Goal: Check status: Check status

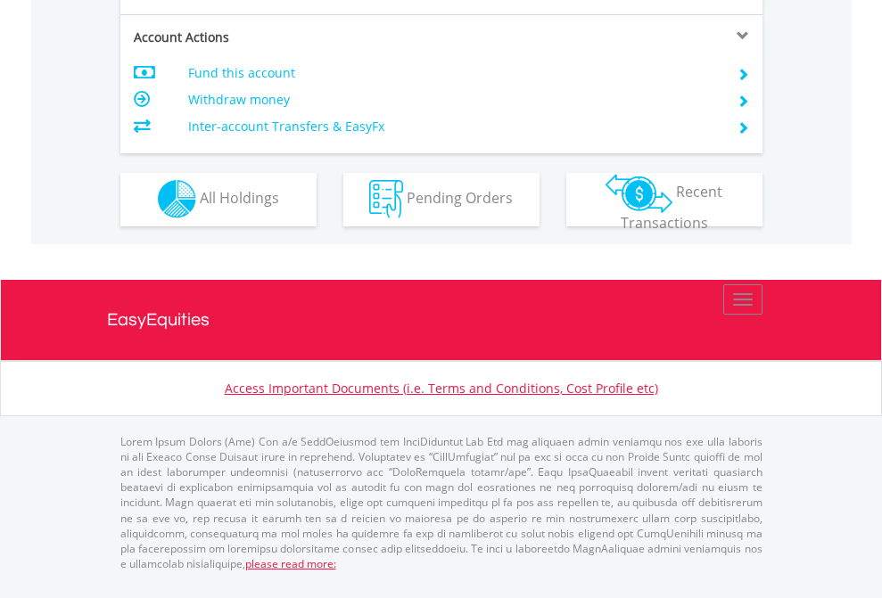
scroll to position [1667, 0]
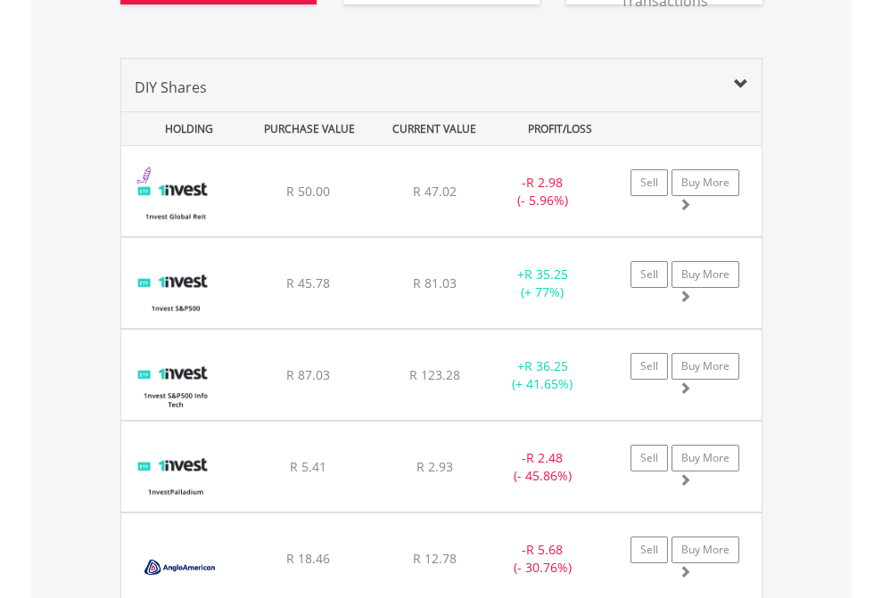
scroll to position [2090, 0]
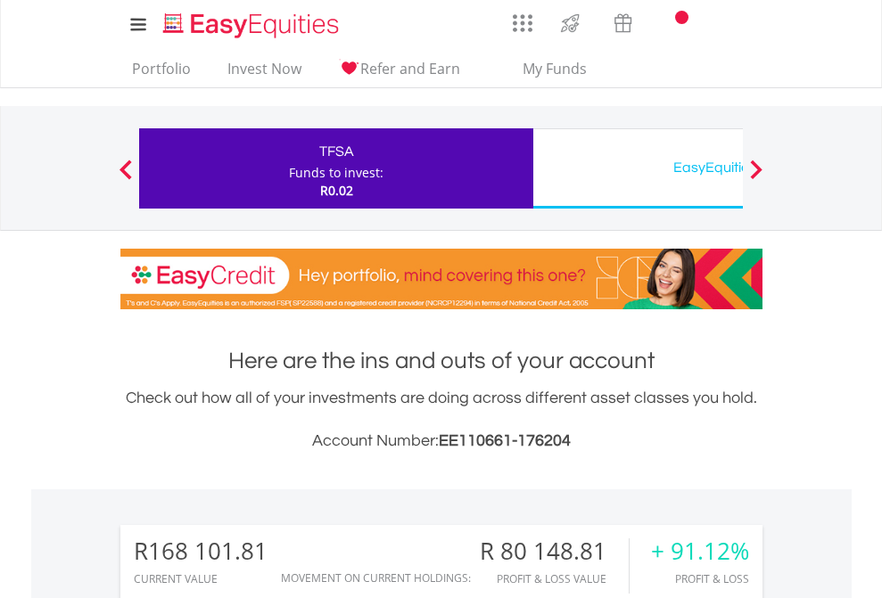
scroll to position [1402, 0]
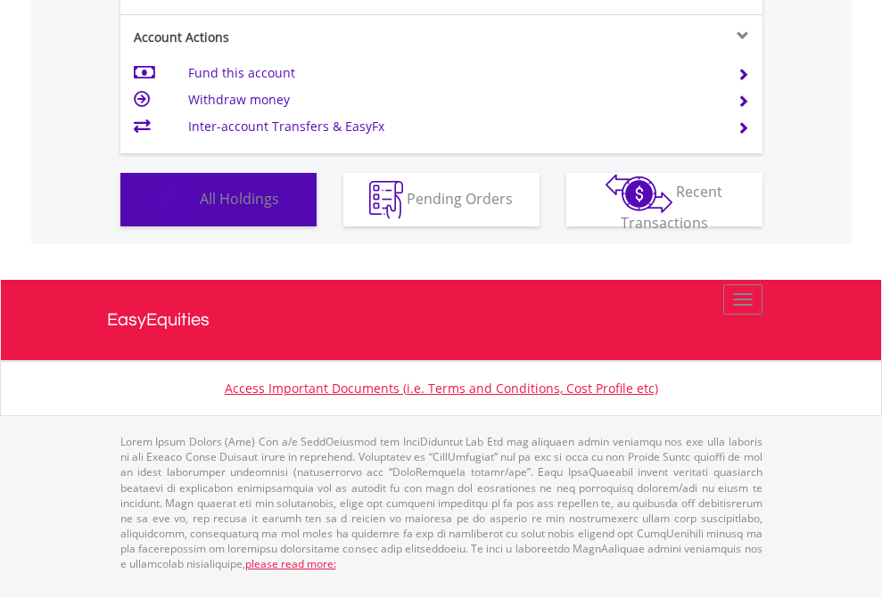
click at [200, 208] on span "All Holdings" at bounding box center [239, 198] width 79 height 20
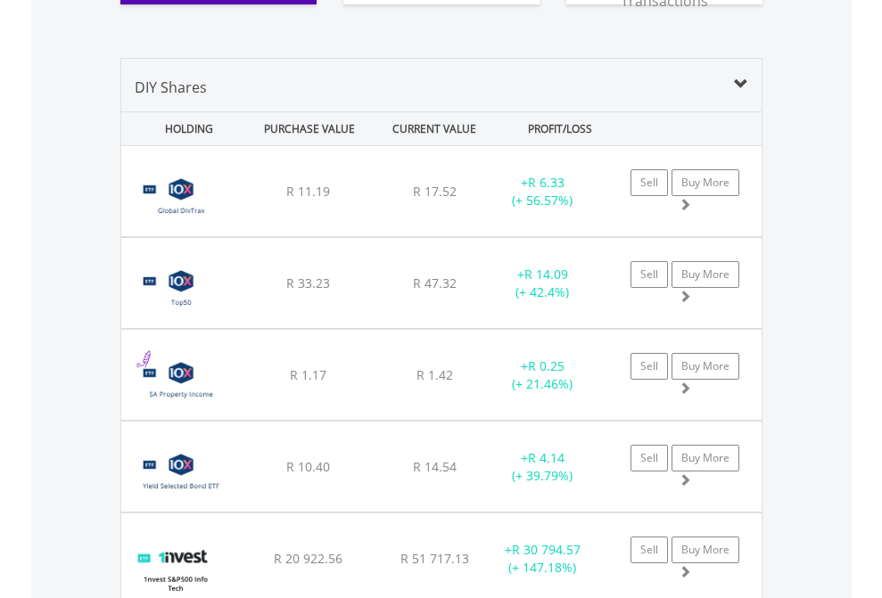
scroll to position [2054, 0]
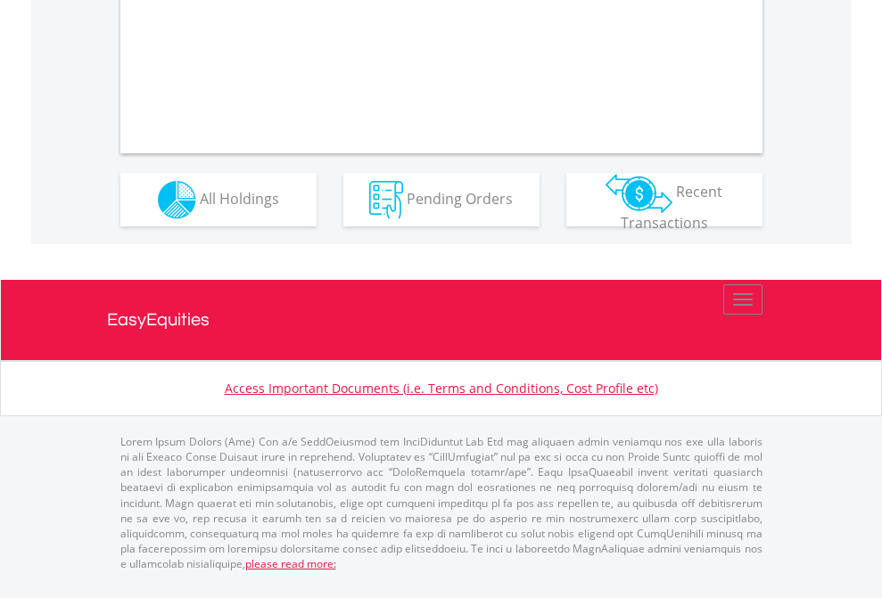
click at [200, 208] on span "All Holdings" at bounding box center [239, 198] width 79 height 20
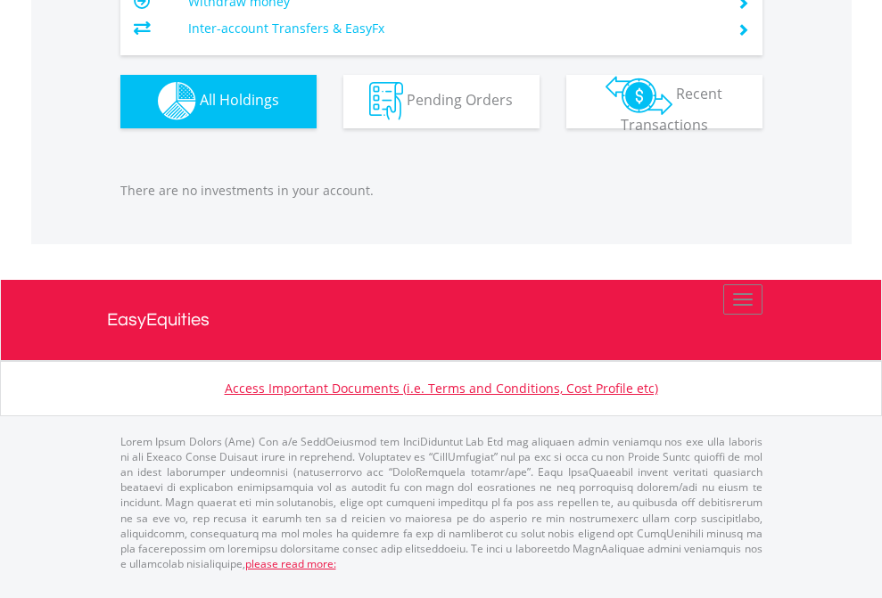
scroll to position [171, 280]
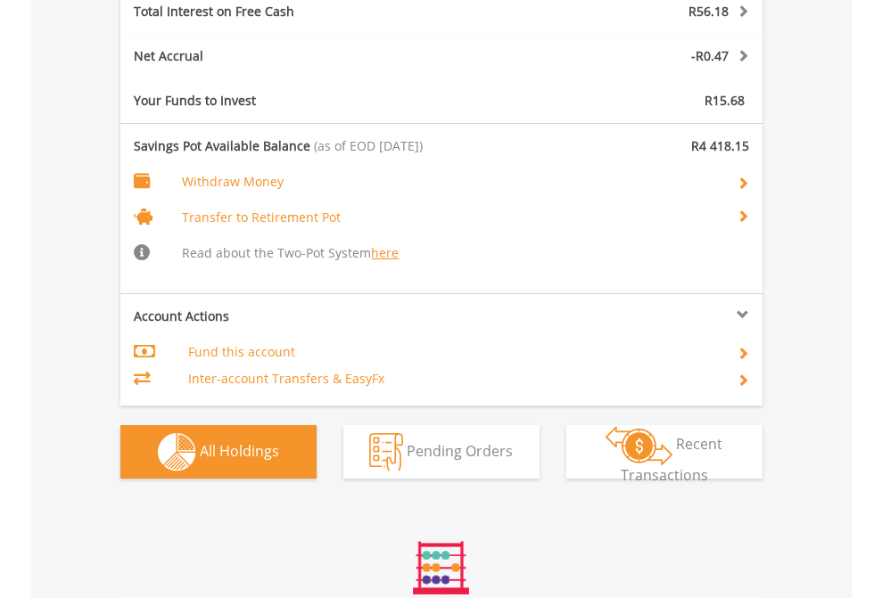
scroll to position [2158, 0]
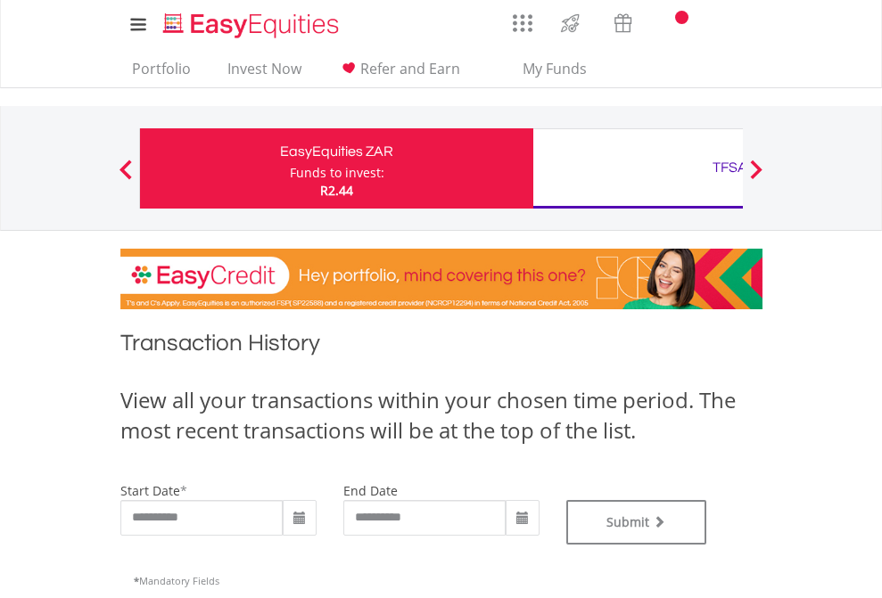
type input "**********"
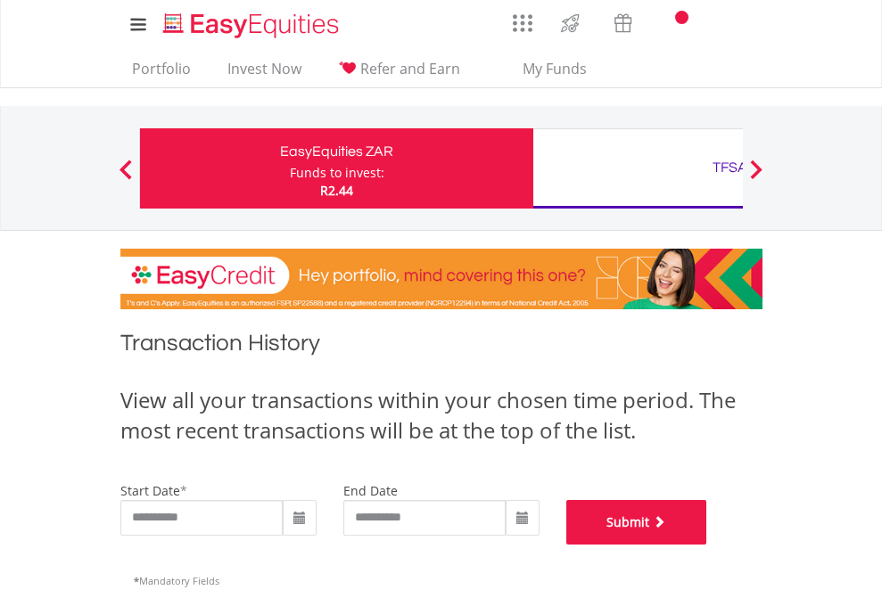
click at [707, 545] on button "Submit" at bounding box center [636, 522] width 141 height 45
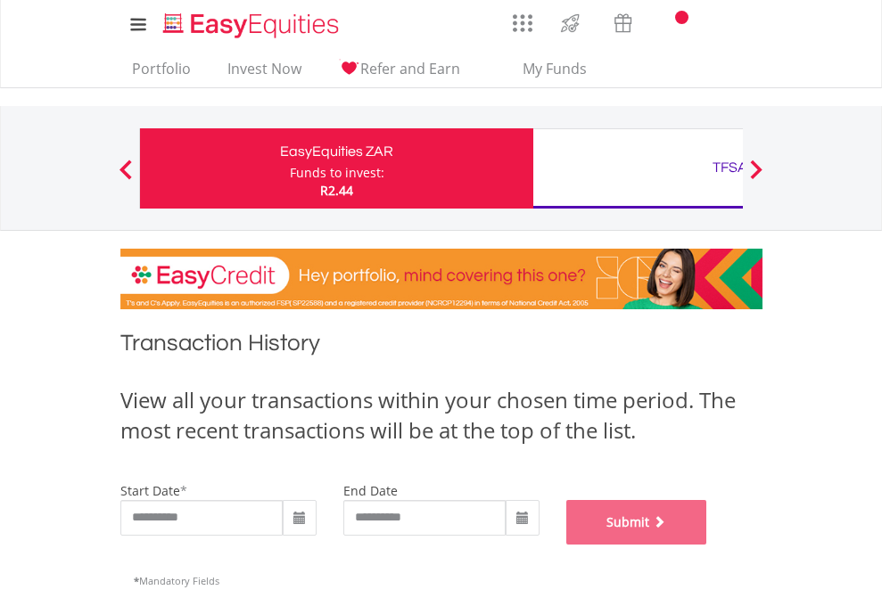
scroll to position [723, 0]
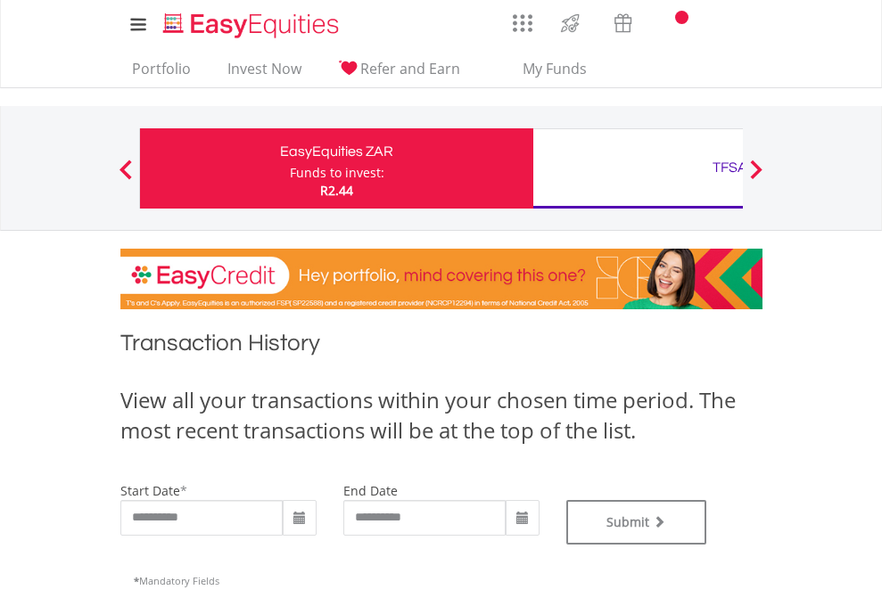
click at [637, 168] on div "TFSA" at bounding box center [730, 167] width 372 height 25
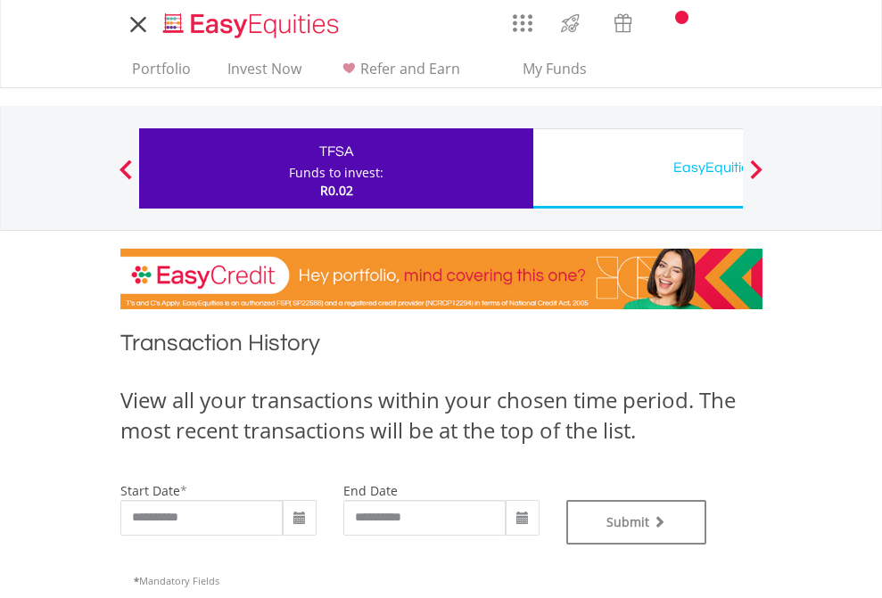
type input "**********"
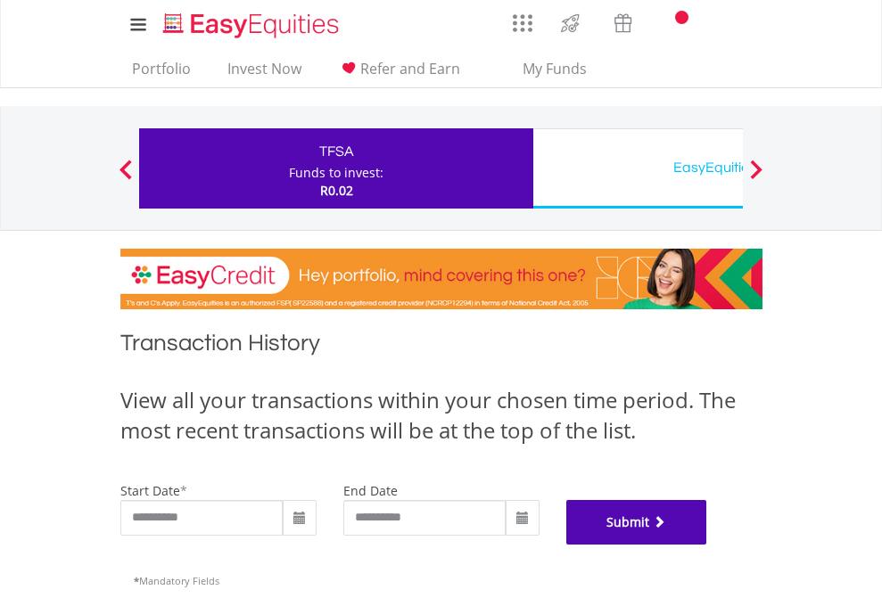
click at [707, 545] on button "Submit" at bounding box center [636, 522] width 141 height 45
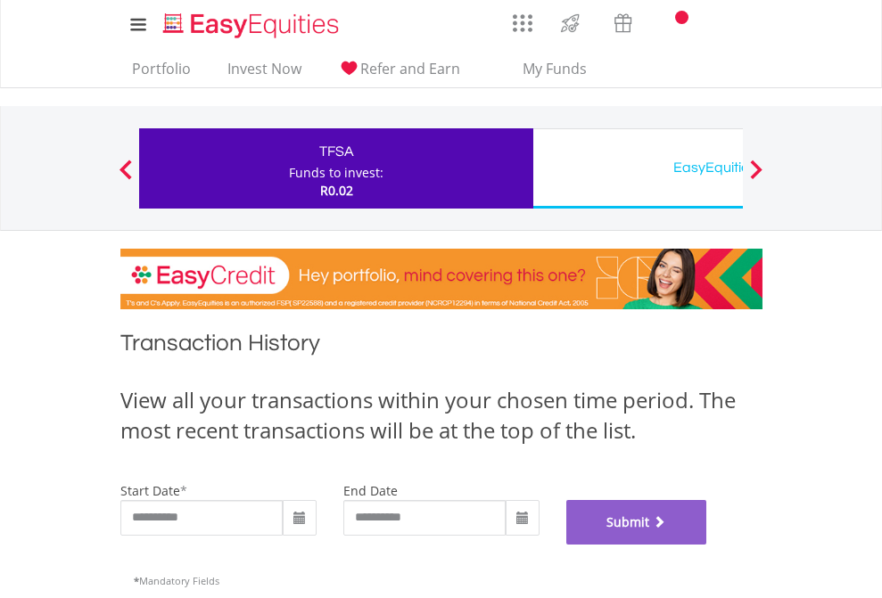
scroll to position [723, 0]
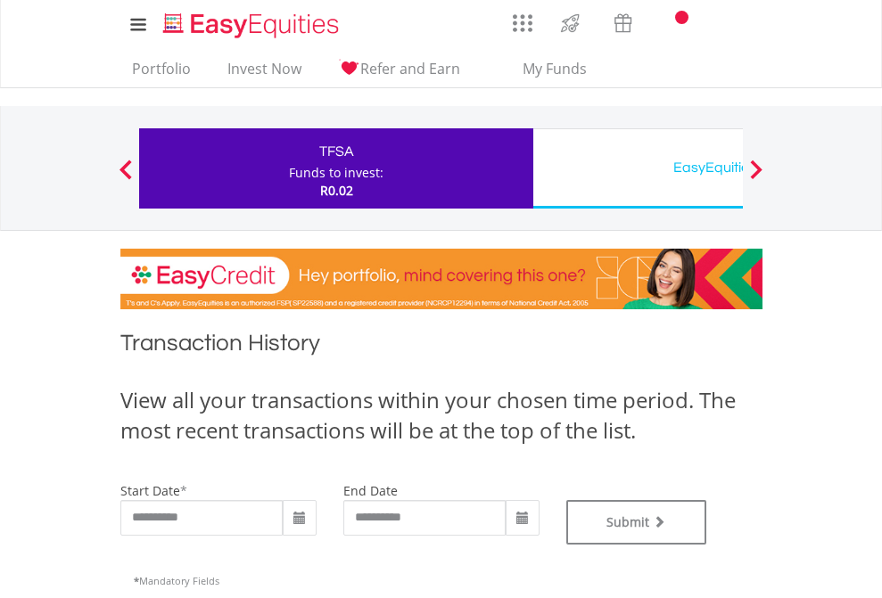
click at [637, 168] on div "EasyEquities USD" at bounding box center [730, 167] width 372 height 25
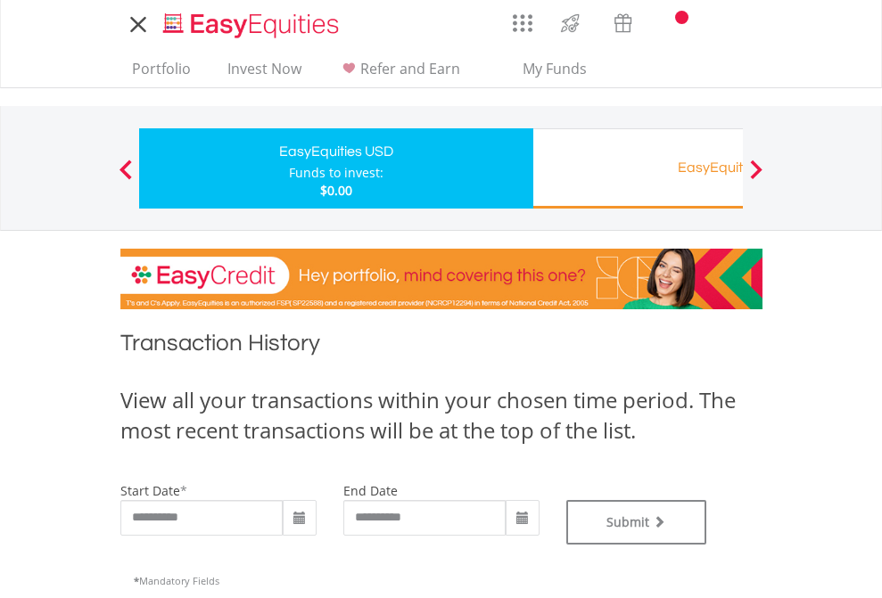
type input "**********"
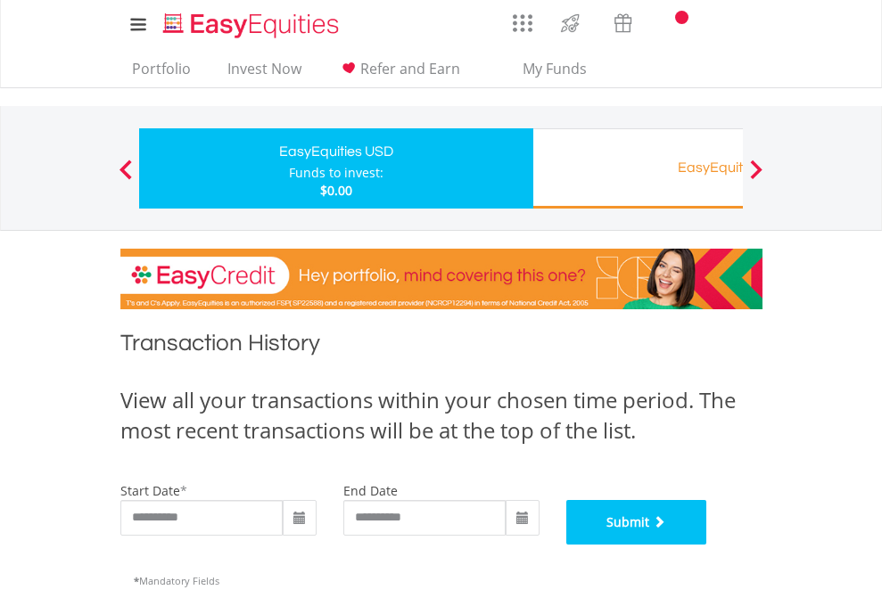
click at [707, 545] on button "Submit" at bounding box center [636, 522] width 141 height 45
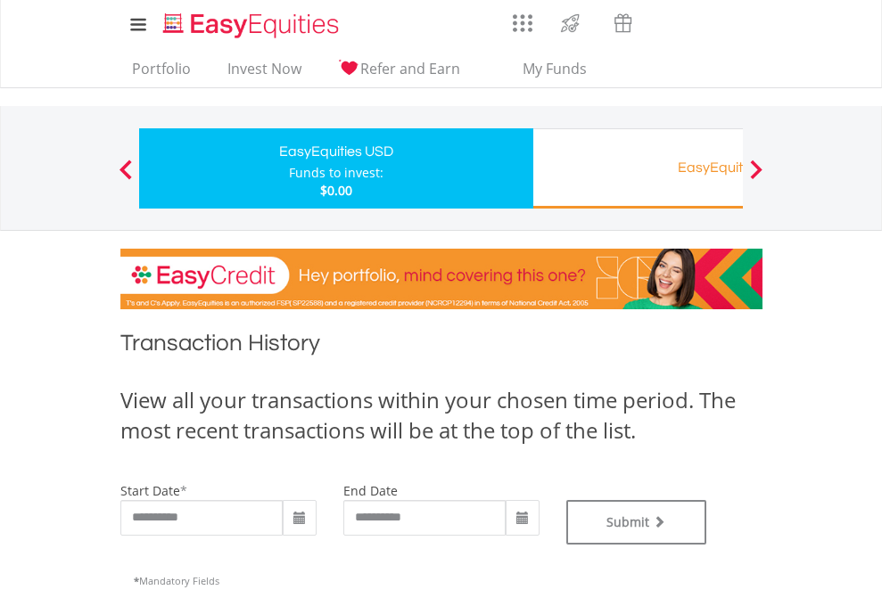
click at [637, 168] on div "EasyEquities RA" at bounding box center [730, 167] width 372 height 25
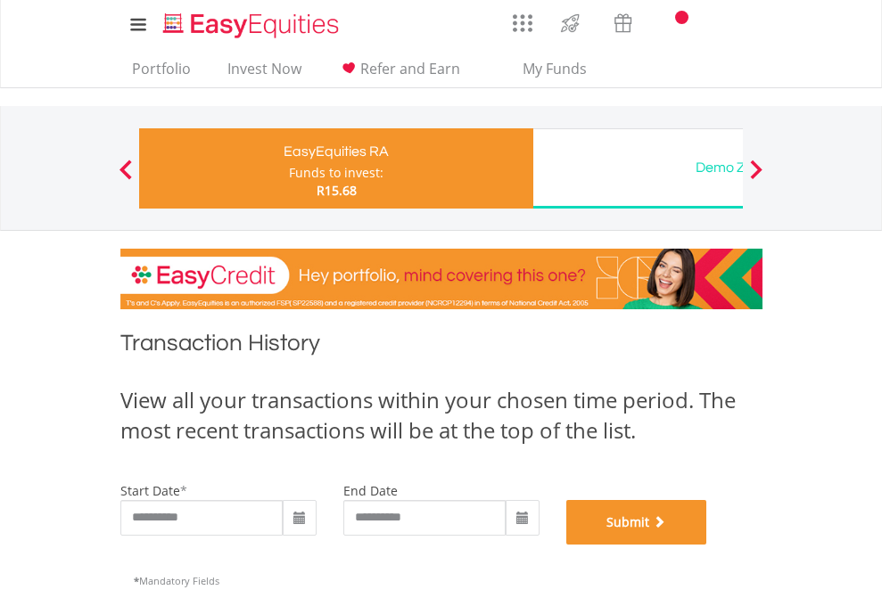
click at [707, 545] on button "Submit" at bounding box center [636, 522] width 141 height 45
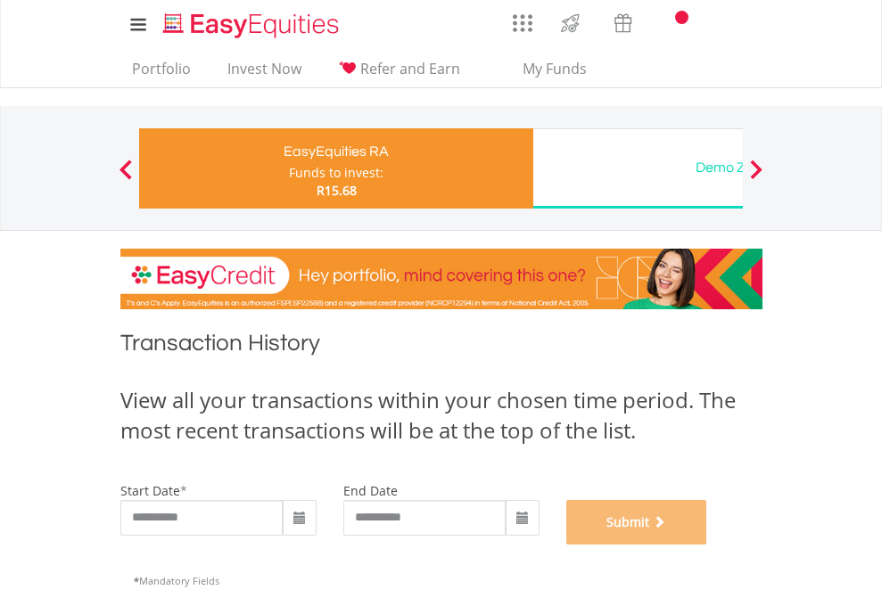
scroll to position [723, 0]
